Goal: Task Accomplishment & Management: Manage account settings

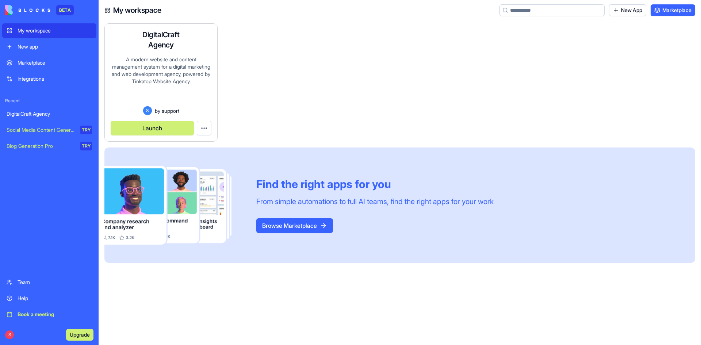
click at [180, 56] on div "A modern website and content management system for a digital marketing and web …" at bounding box center [161, 81] width 101 height 50
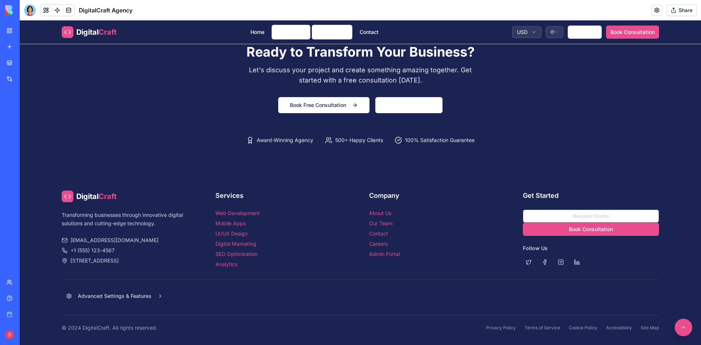
scroll to position [856, 0]
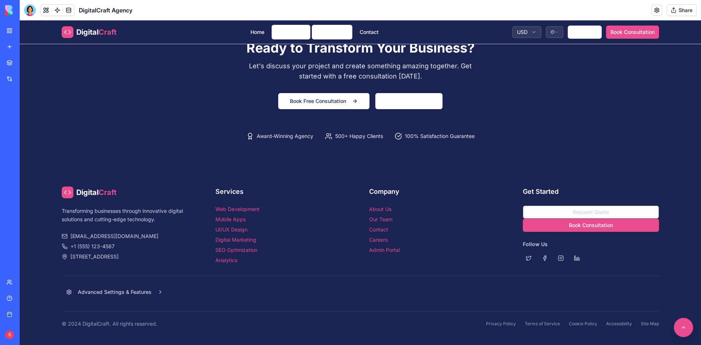
click at [677, 327] on button at bounding box center [683, 327] width 19 height 19
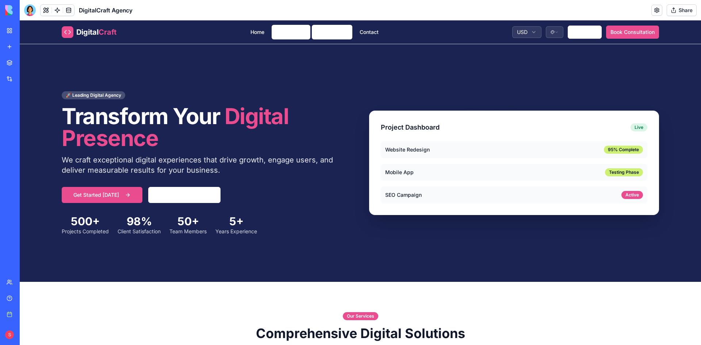
scroll to position [0, 0]
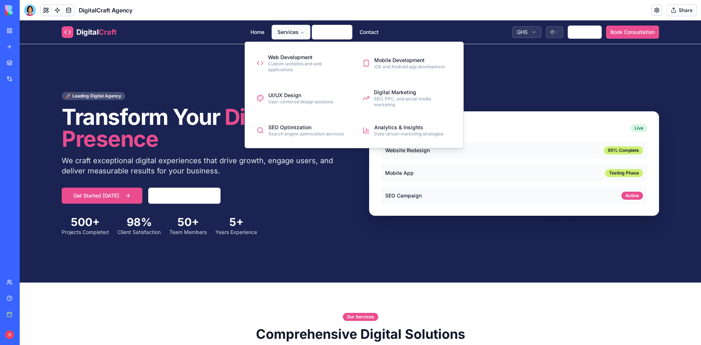
click at [284, 31] on button "Services" at bounding box center [291, 32] width 39 height 15
click at [287, 57] on div "Web Development" at bounding box center [307, 57] width 78 height 7
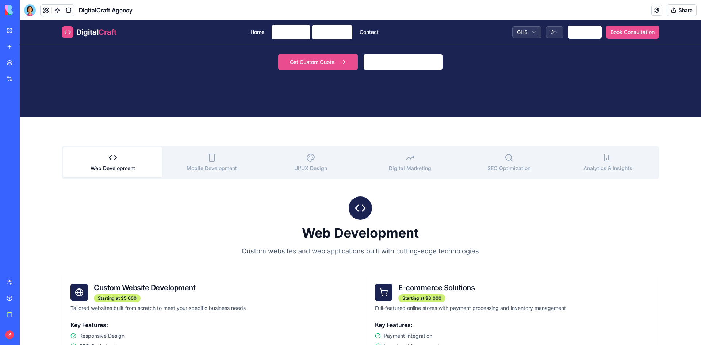
scroll to position [146, 0]
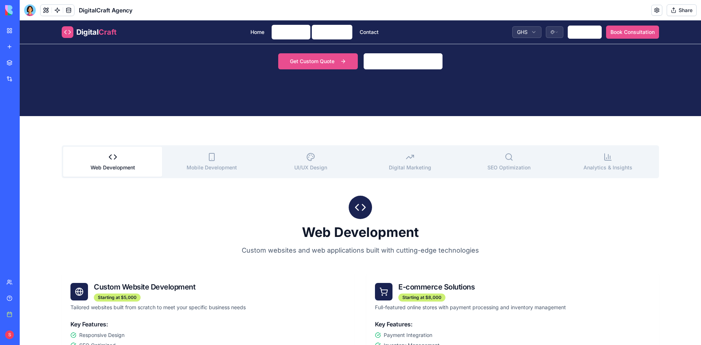
click at [206, 163] on button "Mobile Development" at bounding box center [211, 162] width 99 height 30
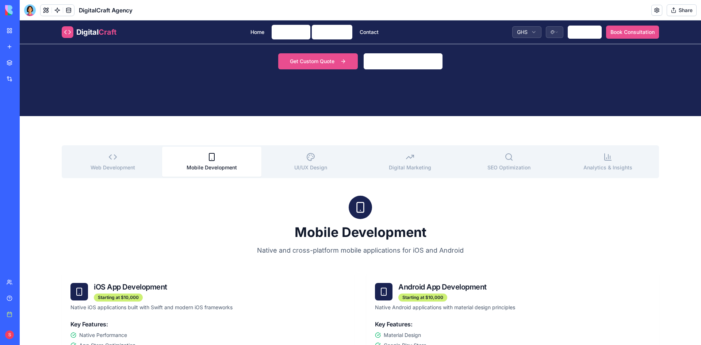
click at [306, 159] on icon "button" at bounding box center [310, 157] width 9 height 9
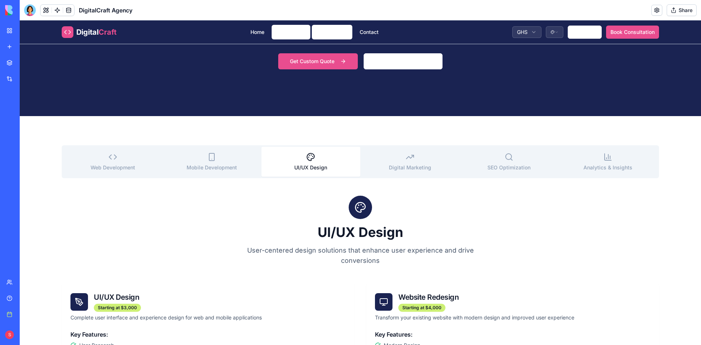
click at [392, 161] on button "Digital Marketing" at bounding box center [409, 162] width 99 height 30
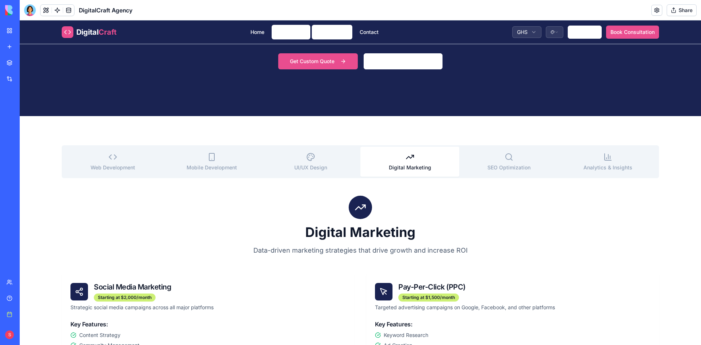
click at [482, 162] on button "SEO Optimization" at bounding box center [508, 162] width 99 height 30
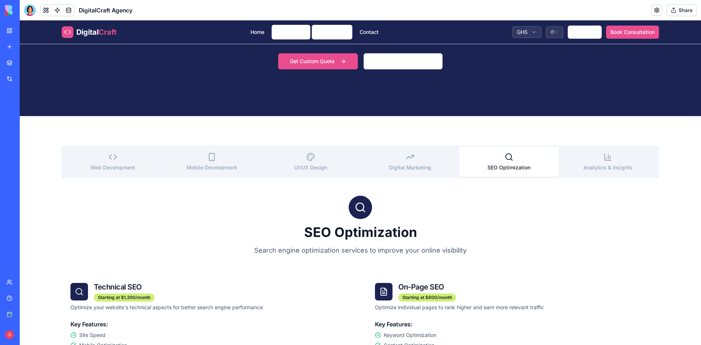
click at [590, 150] on button "Analytics & Insights" at bounding box center [607, 162] width 99 height 30
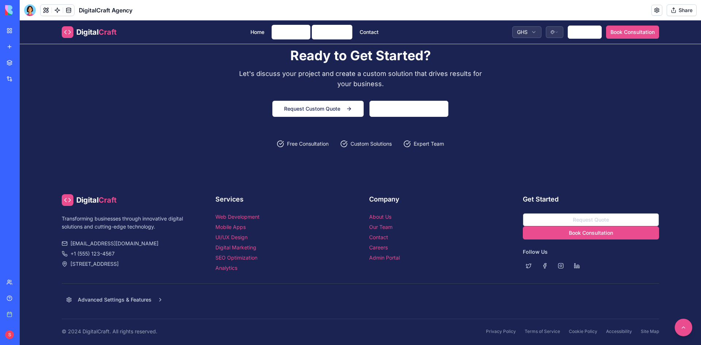
scroll to position [963, 0]
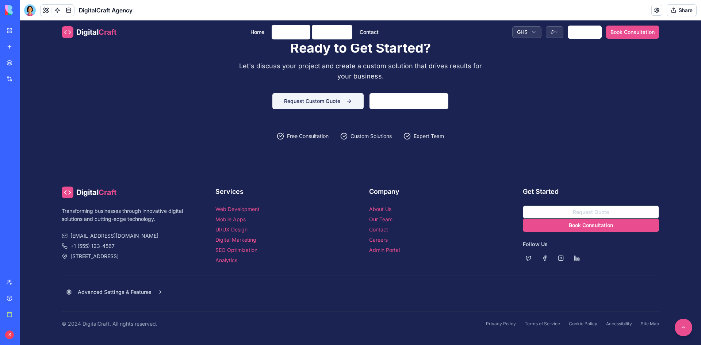
click at [345, 101] on button "Request Custom Quote" at bounding box center [317, 101] width 91 height 16
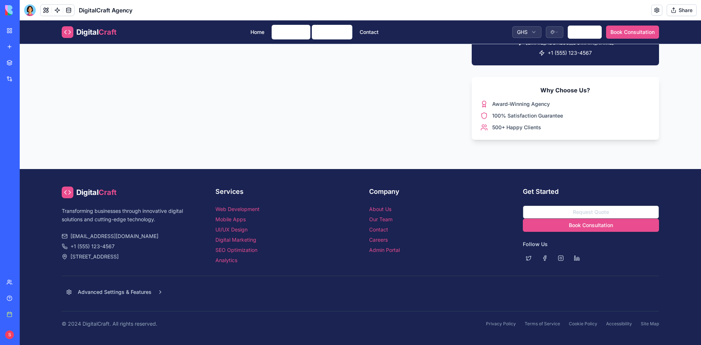
scroll to position [511, 0]
click at [679, 324] on button at bounding box center [683, 327] width 19 height 19
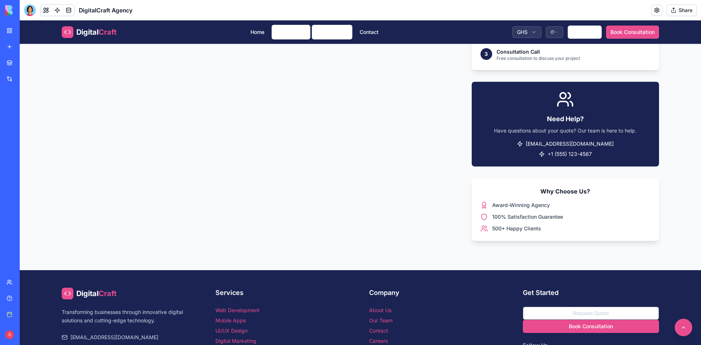
scroll to position [474, 0]
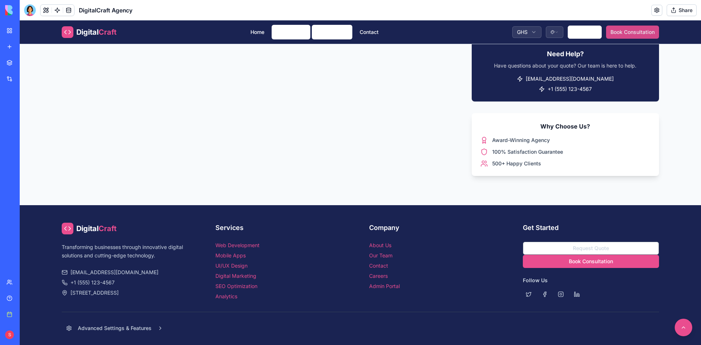
click at [620, 31] on button "Book Consultation" at bounding box center [632, 32] width 53 height 13
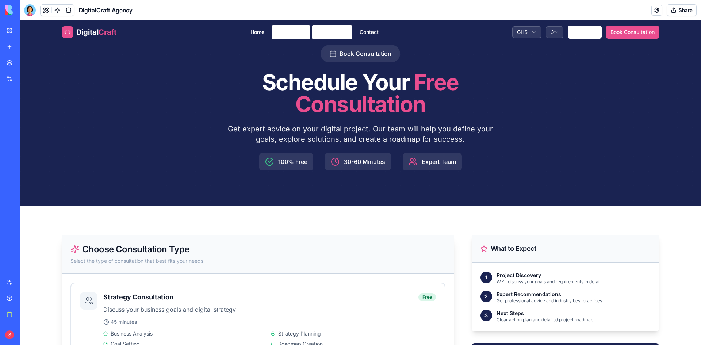
scroll to position [182, 0]
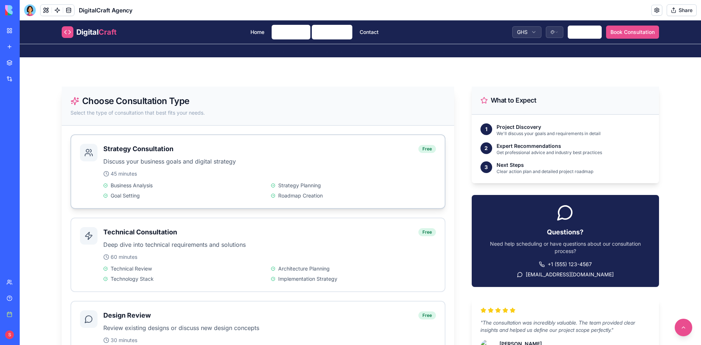
click at [153, 153] on h3 "Strategy Consultation" at bounding box center [138, 149] width 70 height 10
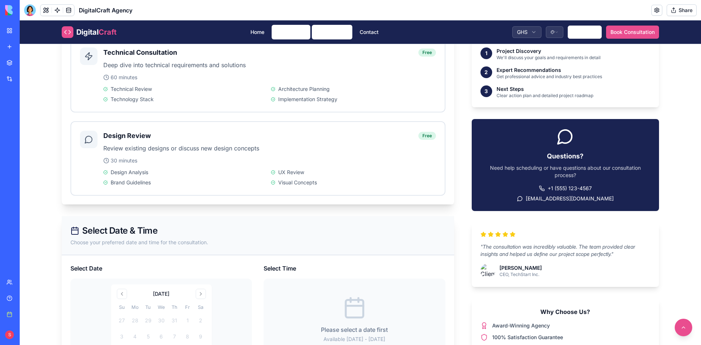
scroll to position [438, 0]
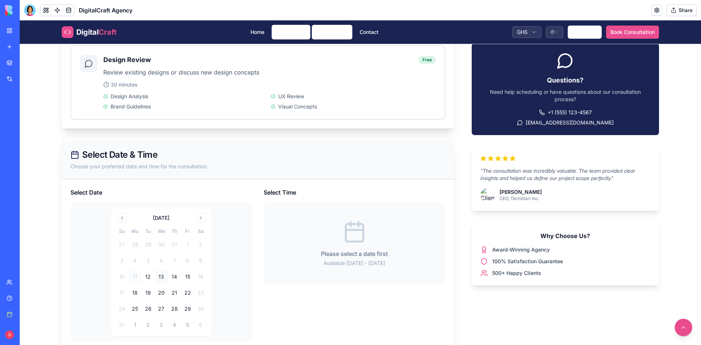
click at [156, 277] on button "13" at bounding box center [161, 276] width 13 height 13
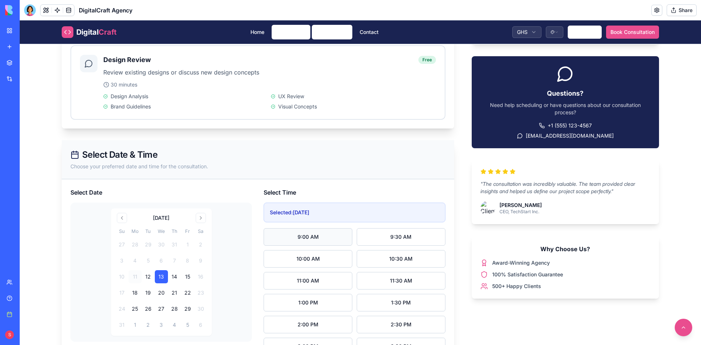
click at [326, 234] on button "9:00 AM" at bounding box center [307, 237] width 89 height 18
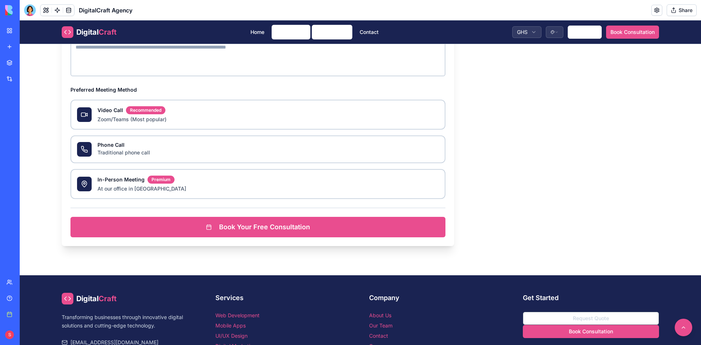
scroll to position [1022, 0]
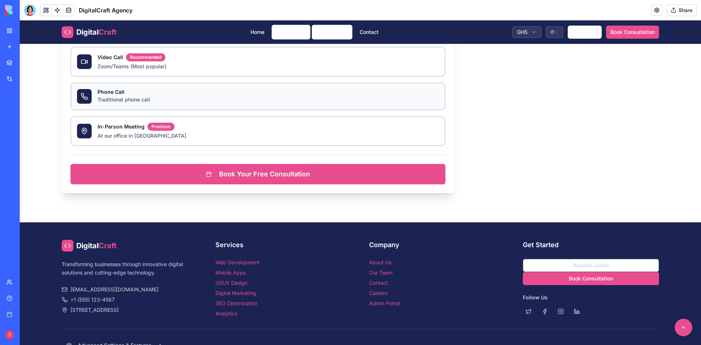
click at [177, 90] on div "Phone Call" at bounding box center [267, 91] width 341 height 5
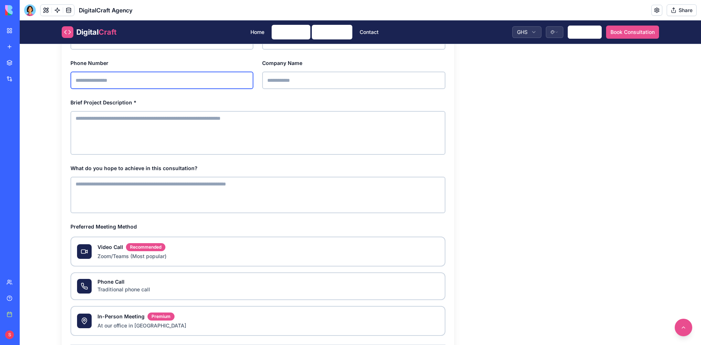
scroll to position [1075, 0]
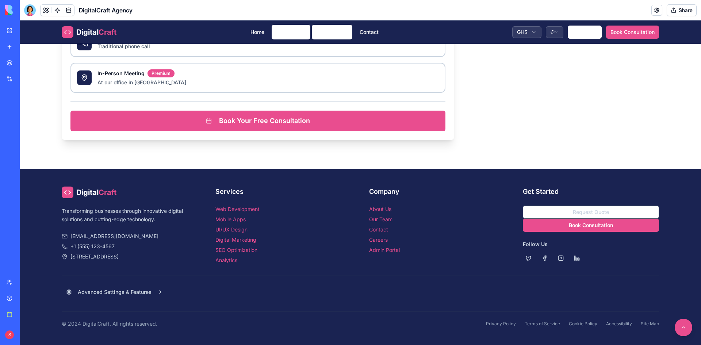
click at [376, 250] on link "Admin Portal" at bounding box center [384, 250] width 31 height 6
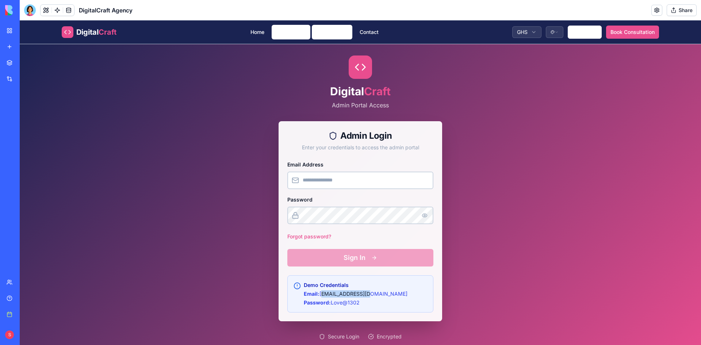
drag, startPoint x: 318, startPoint y: 293, endPoint x: 367, endPoint y: 293, distance: 49.3
click at [367, 293] on div "Demo Credentials Email: [EMAIL_ADDRESS][DOMAIN_NAME] Password: Love@1302" at bounding box center [360, 293] width 134 height 25
copy p "[EMAIL_ADDRESS][DOMAIN_NAME]"
click at [367, 181] on input "Email Address" at bounding box center [360, 181] width 146 height 18
paste input "**********"
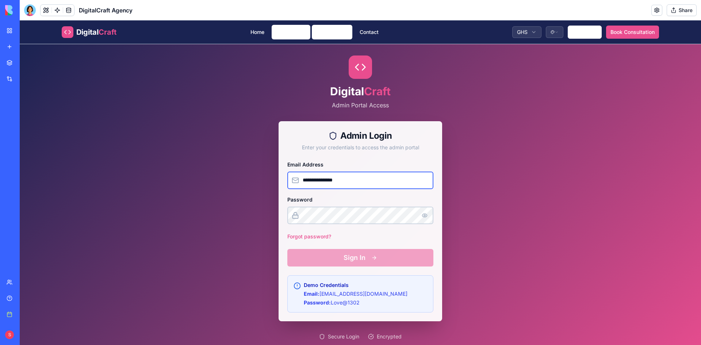
type input "**********"
drag, startPoint x: 328, startPoint y: 302, endPoint x: 380, endPoint y: 302, distance: 51.8
click at [380, 302] on div "Demo Credentials Email: [EMAIL_ADDRESS][DOMAIN_NAME] Password: Love@1302" at bounding box center [360, 293] width 134 height 25
copy p "Love@1302"
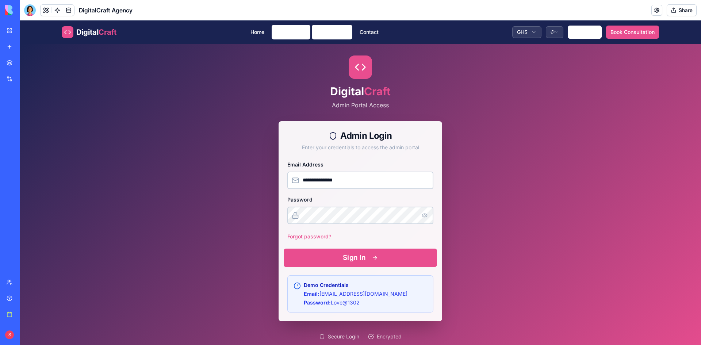
click at [336, 257] on button "Sign In" at bounding box center [360, 257] width 153 height 18
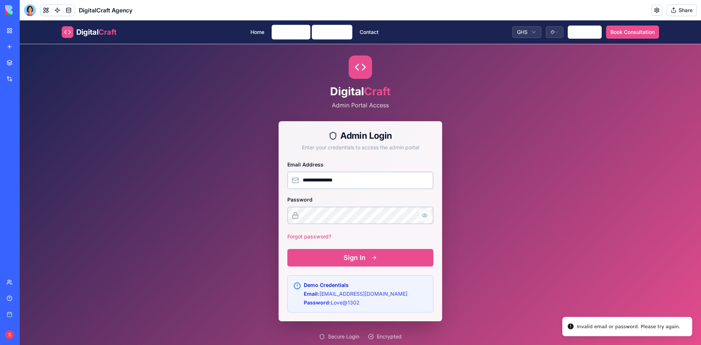
click at [422, 215] on button "button" at bounding box center [425, 215] width 12 height 12
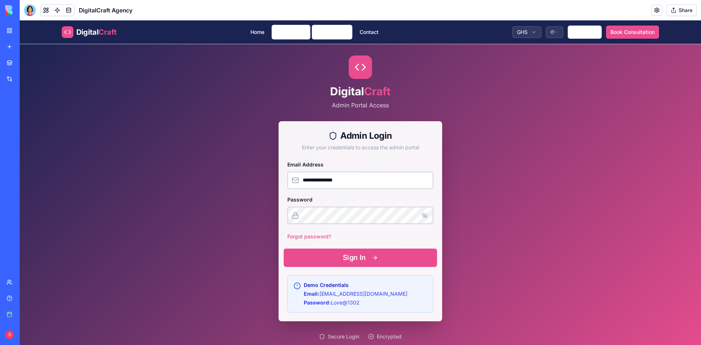
click at [357, 251] on button "Sign In" at bounding box center [360, 257] width 153 height 18
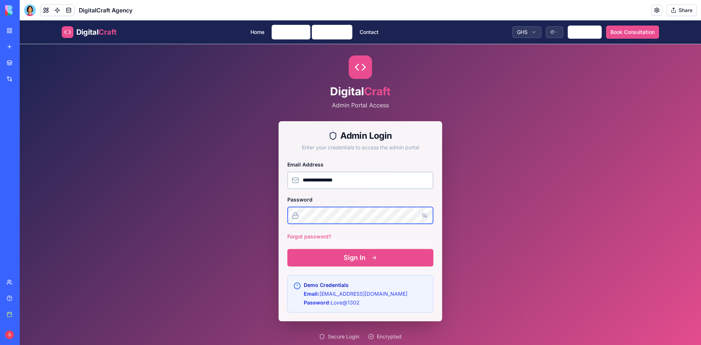
click at [284, 212] on div "**********" at bounding box center [359, 240] width 163 height 161
click at [421, 215] on button "button" at bounding box center [425, 215] width 12 height 12
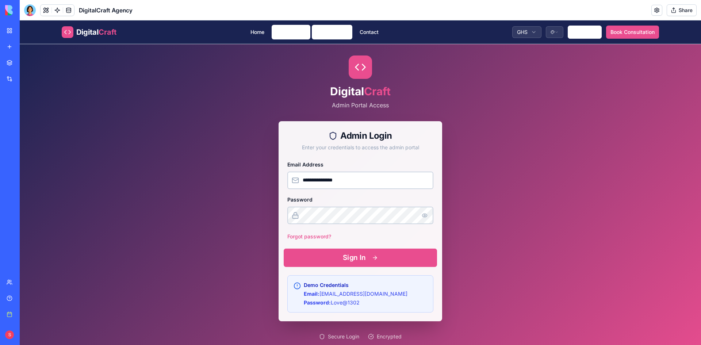
click at [323, 258] on button "Sign In" at bounding box center [360, 257] width 153 height 18
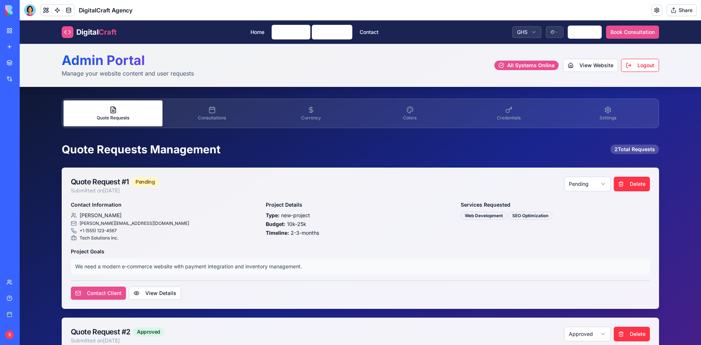
click at [187, 113] on button "Consultations" at bounding box center [211, 113] width 99 height 26
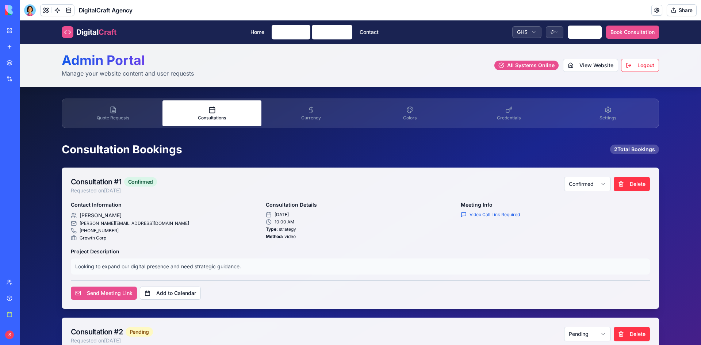
click at [299, 110] on button "Currency" at bounding box center [310, 113] width 99 height 26
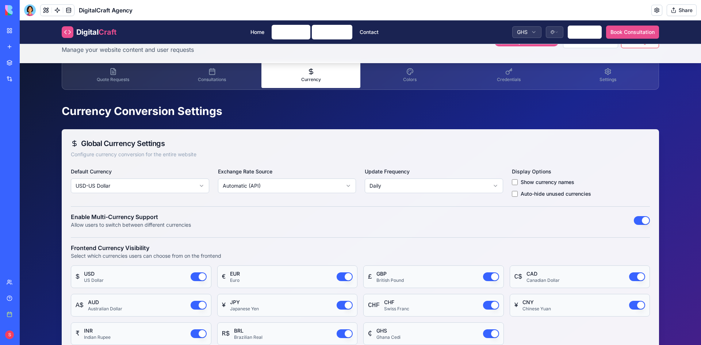
scroll to position [36, 0]
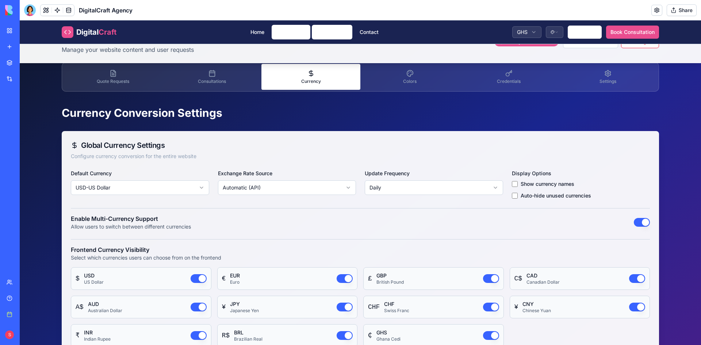
click at [407, 85] on button "Colors" at bounding box center [409, 77] width 99 height 26
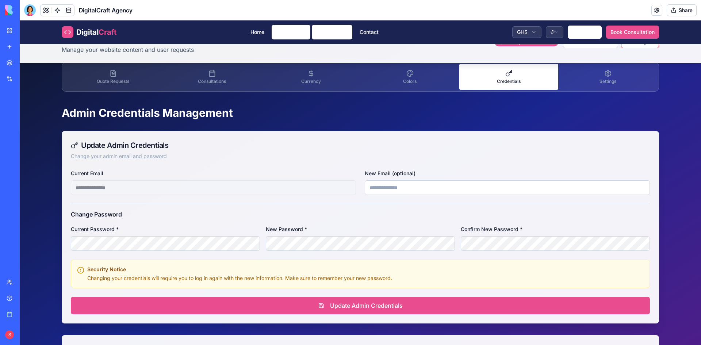
click at [477, 80] on button "Credentials" at bounding box center [508, 77] width 99 height 26
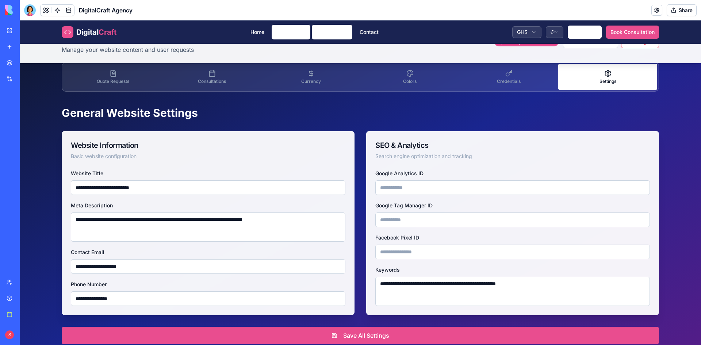
click at [591, 65] on button "Settings" at bounding box center [607, 77] width 99 height 26
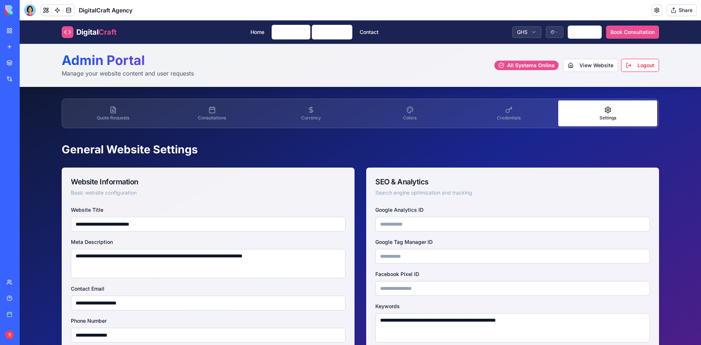
click at [103, 29] on span "Craft" at bounding box center [108, 32] width 18 height 9
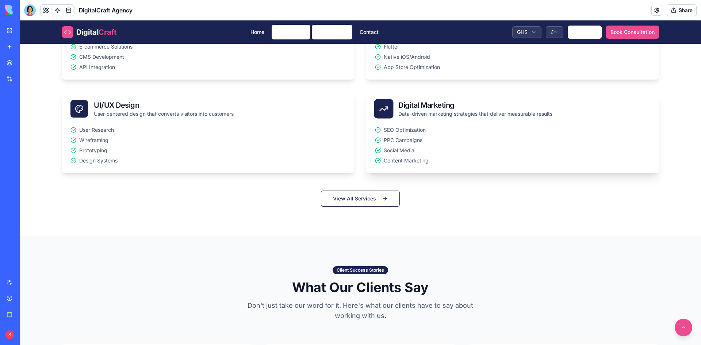
scroll to position [401, 0]
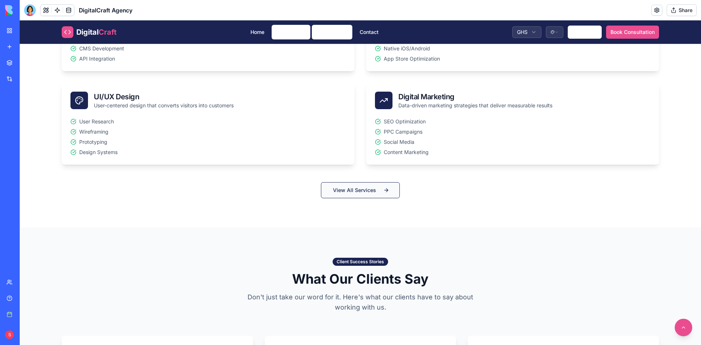
click at [374, 190] on button "View All Services" at bounding box center [360, 190] width 79 height 16
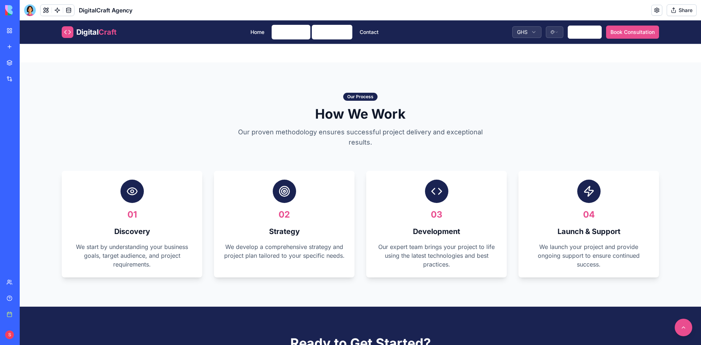
scroll to position [730, 0]
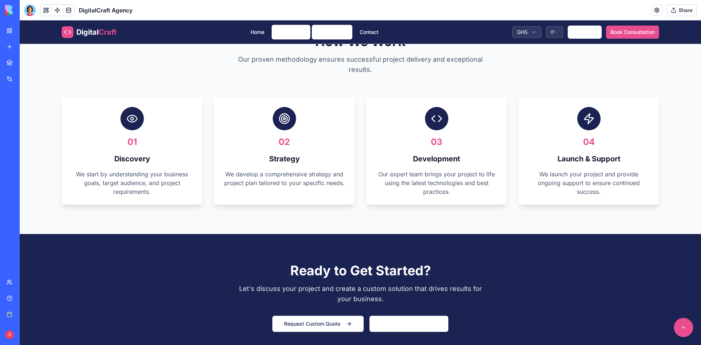
click at [679, 331] on button at bounding box center [683, 327] width 19 height 19
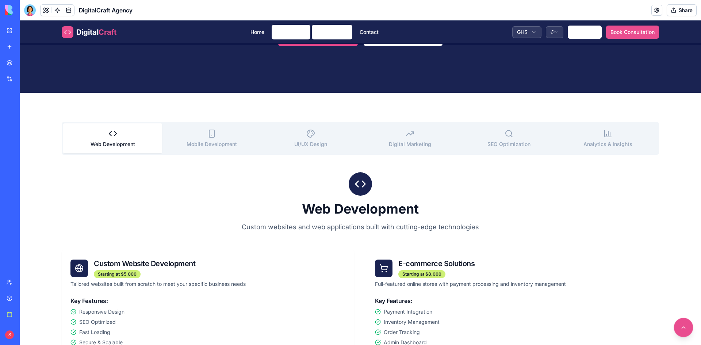
scroll to position [0, 0]
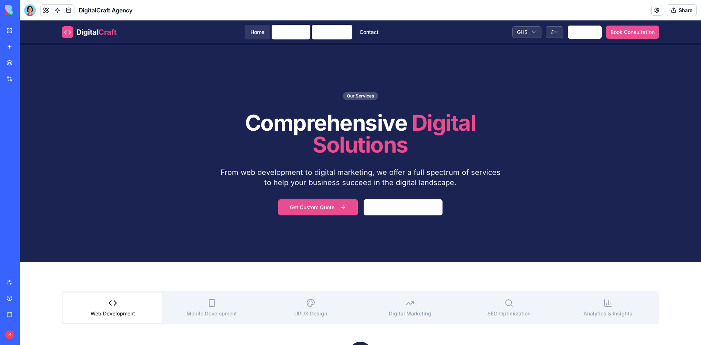
click at [259, 32] on link "Home" at bounding box center [258, 32] width 26 height 15
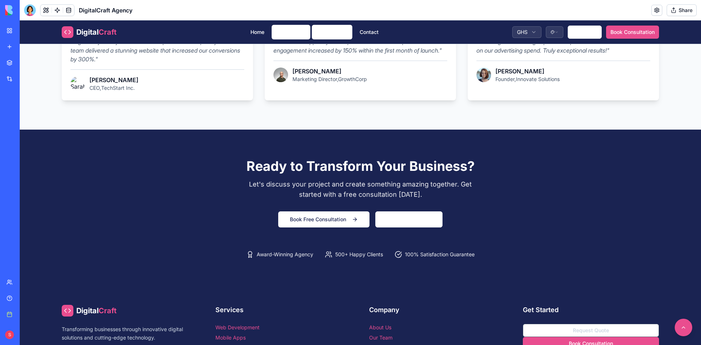
scroll to position [856, 0]
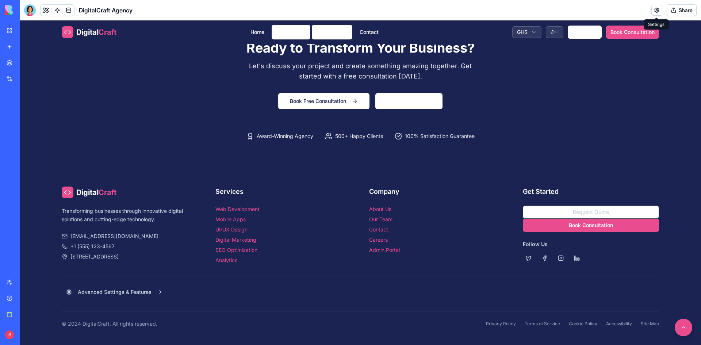
click at [373, 249] on link "Admin Portal" at bounding box center [384, 250] width 31 height 6
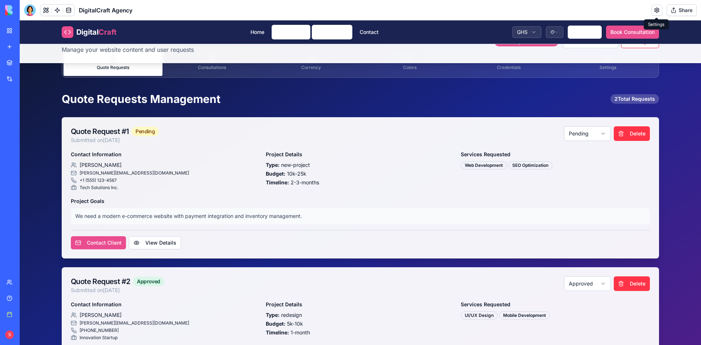
scroll to position [82, 0]
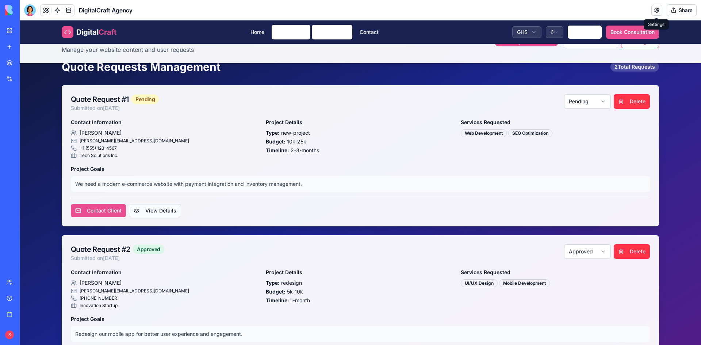
click at [147, 205] on button "View Details" at bounding box center [155, 210] width 52 height 13
click at [90, 212] on button "Contact Client" at bounding box center [98, 210] width 55 height 13
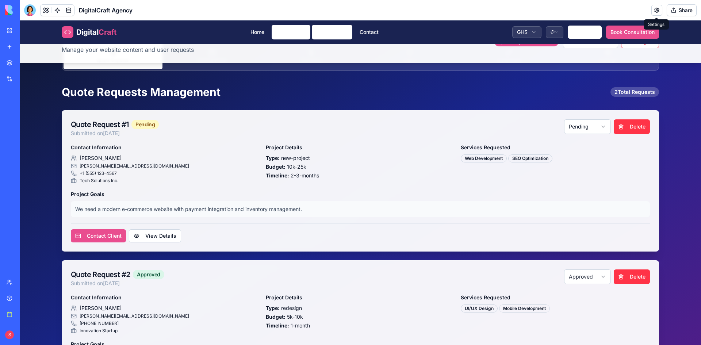
scroll to position [46, 0]
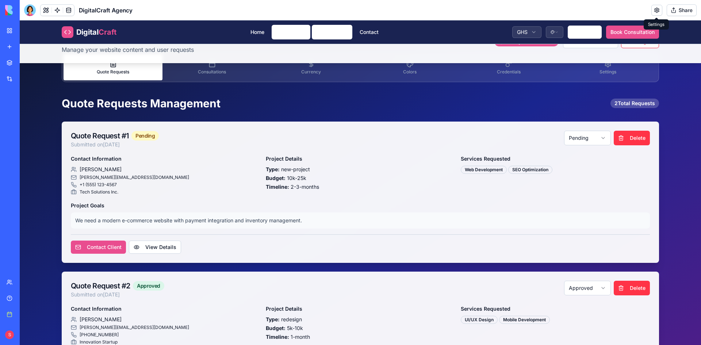
click at [588, 140] on html "Digital Craft Home Services Company Contact GHS Get Quote Book Consultation Adm…" at bounding box center [360, 287] width 681 height 626
click at [559, 189] on div "Services Requested Web Development SEO Optimization" at bounding box center [555, 174] width 189 height 41
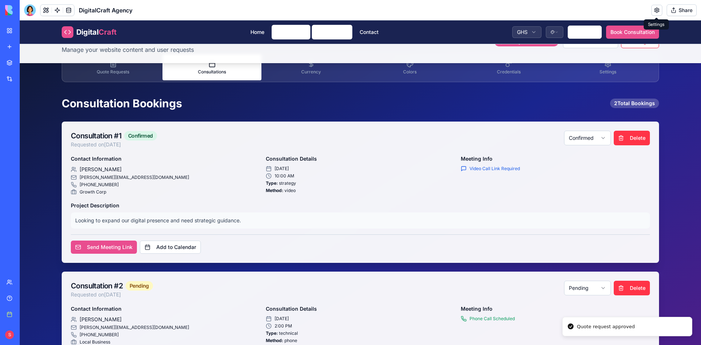
click at [217, 69] on span "Consultations" at bounding box center [212, 71] width 28 height 5
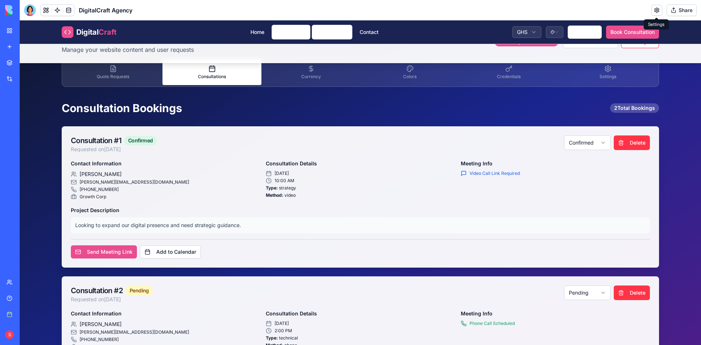
scroll to position [0, 0]
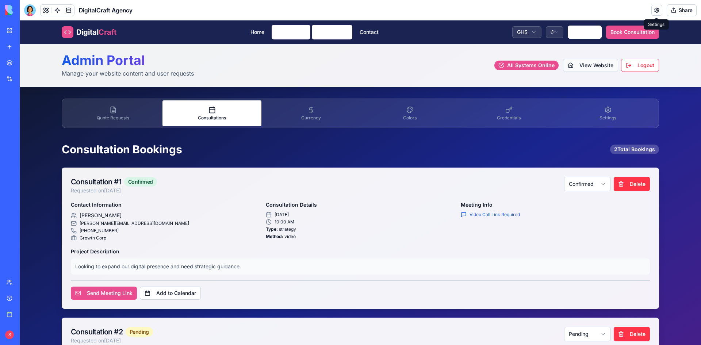
click at [581, 61] on button "View Website Website" at bounding box center [590, 65] width 55 height 13
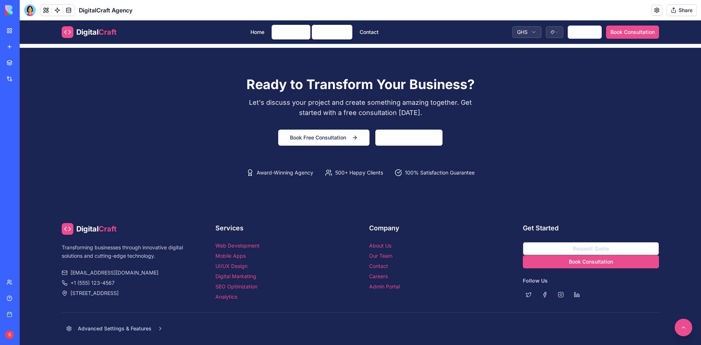
click at [394, 287] on link "Admin Portal" at bounding box center [384, 286] width 31 height 6
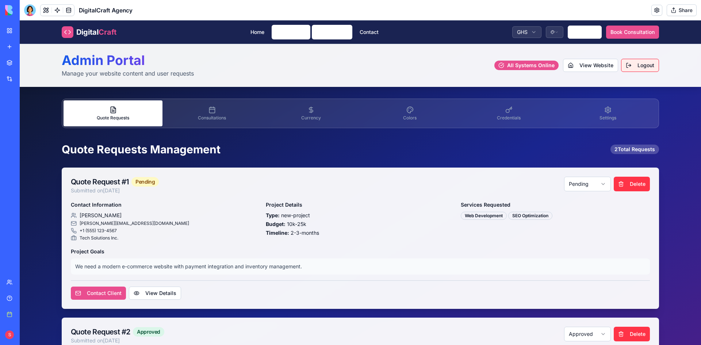
click at [644, 61] on button "Logout Exit" at bounding box center [640, 65] width 38 height 13
